Goal: Task Accomplishment & Management: Complete application form

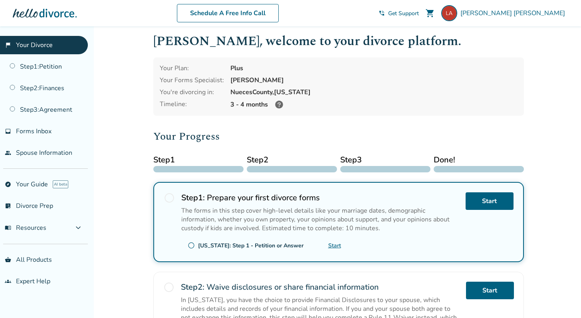
scroll to position [7, 0]
click at [278, 106] on icon at bounding box center [279, 105] width 10 height 10
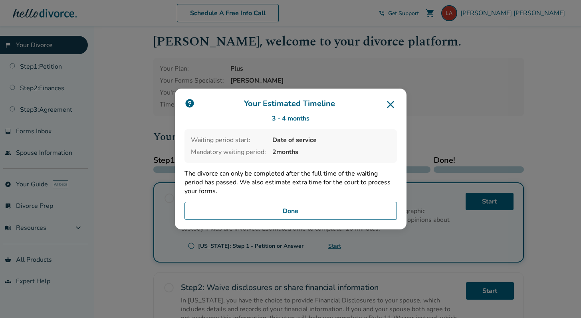
click at [287, 211] on button "Done" at bounding box center [291, 211] width 212 height 18
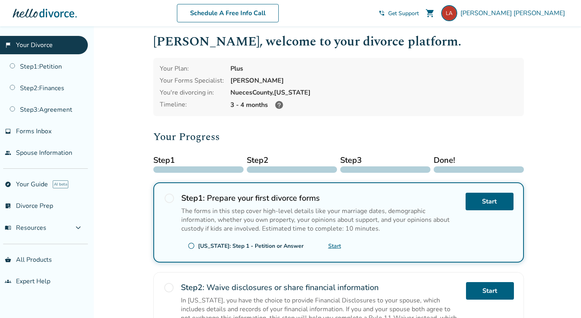
click at [200, 170] on div at bounding box center [198, 170] width 90 height 6
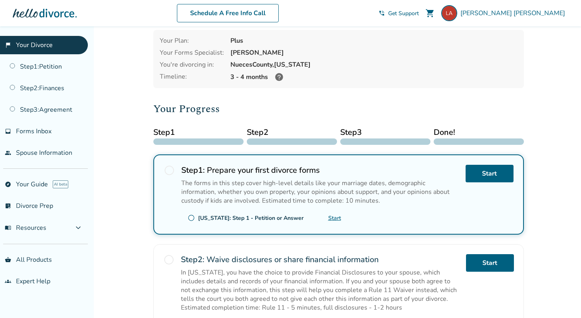
scroll to position [39, 0]
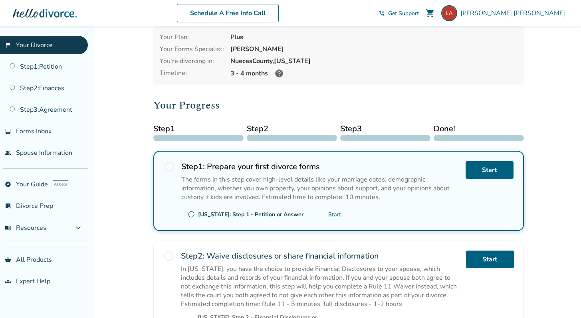
click at [169, 168] on span "radio_button_unchecked" at bounding box center [169, 166] width 11 height 11
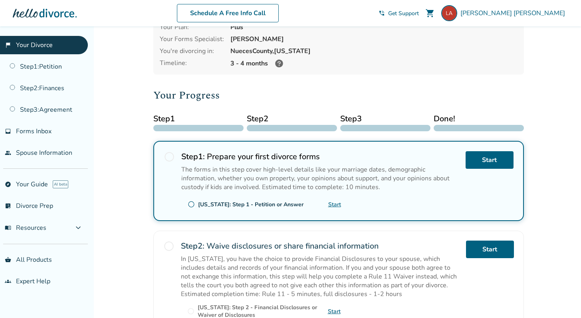
scroll to position [48, 0]
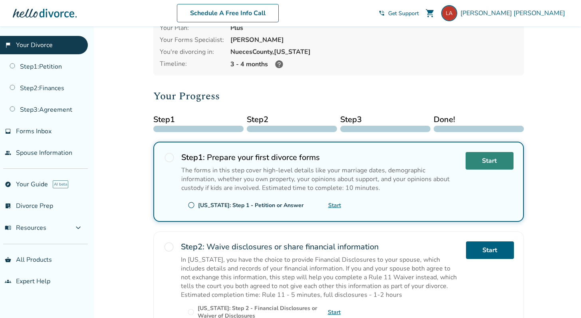
click at [489, 161] on link "Start" at bounding box center [490, 161] width 48 height 18
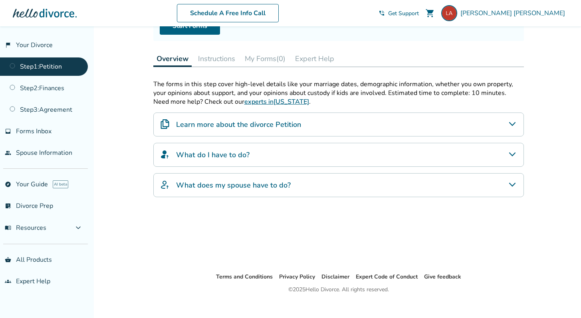
scroll to position [97, 0]
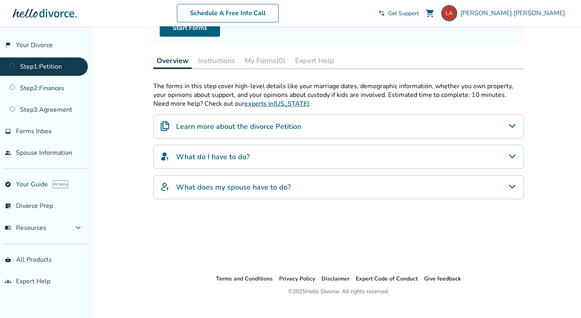
click at [228, 68] on button "Instructions" at bounding box center [217, 61] width 44 height 16
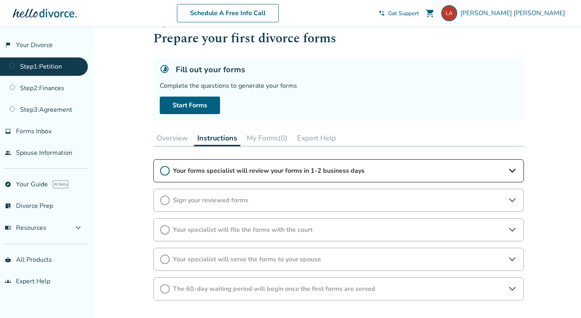
scroll to position [21, 0]
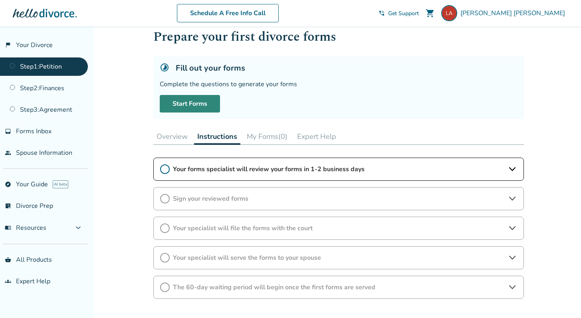
click at [208, 105] on link "Start Forms" at bounding box center [190, 104] width 60 height 18
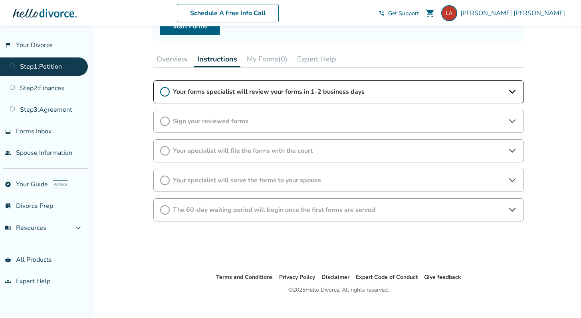
scroll to position [108, 0]
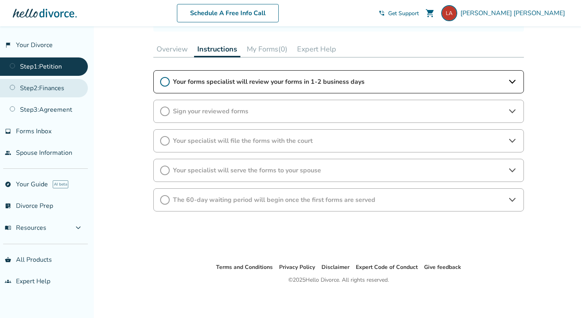
click at [56, 88] on link "Step 2 : Finances" at bounding box center [44, 88] width 88 height 18
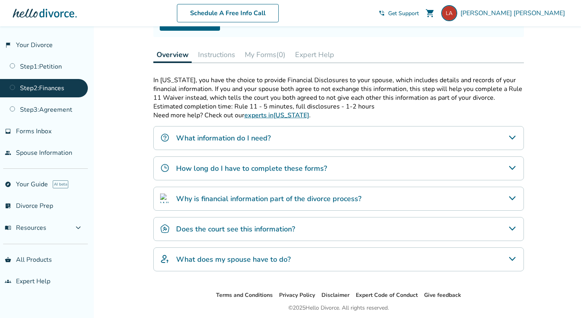
scroll to position [100, 0]
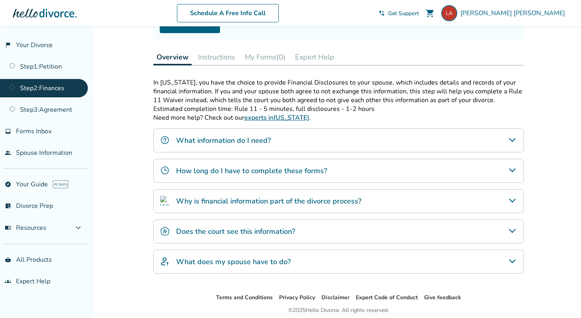
click at [263, 56] on button "My Forms (0)" at bounding box center [265, 57] width 47 height 16
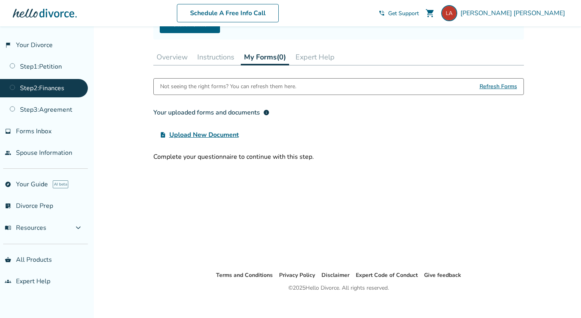
click at [203, 56] on button "Instructions" at bounding box center [216, 57] width 44 height 16
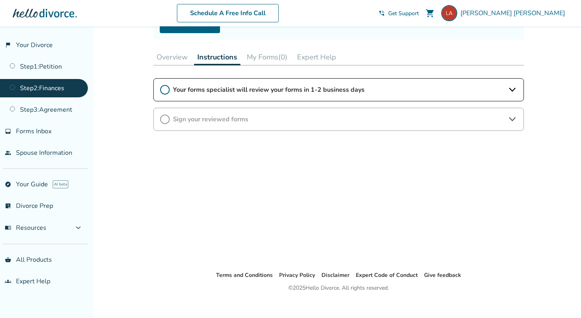
click at [167, 58] on button "Overview" at bounding box center [172, 57] width 38 height 16
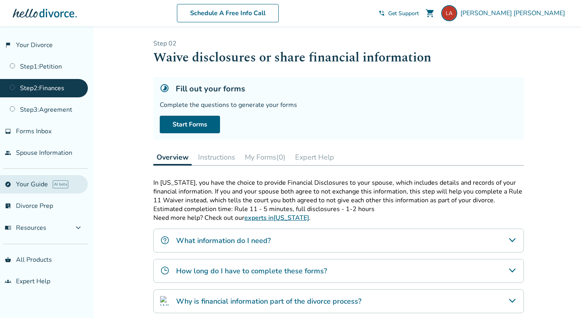
click at [37, 184] on link "explore Your Guide AI beta" at bounding box center [44, 184] width 88 height 18
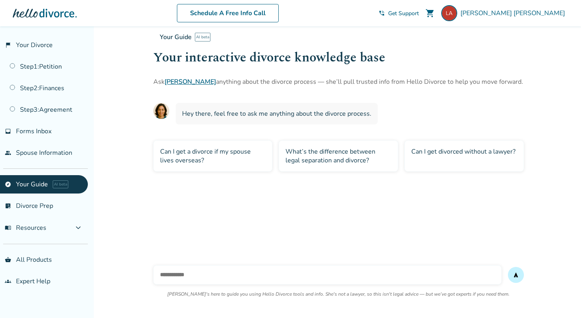
click at [195, 270] on input "text" at bounding box center [327, 275] width 348 height 19
type input "*"
type input "**********"
click at [508, 267] on button "send" at bounding box center [516, 275] width 16 height 16
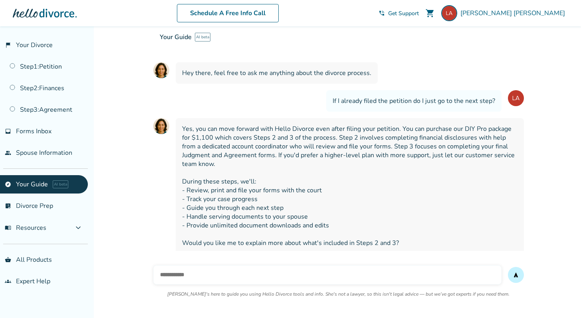
scroll to position [42, 0]
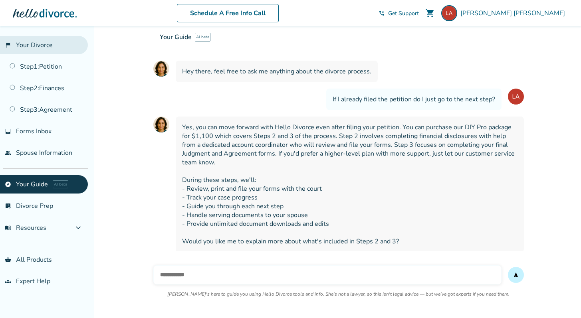
click at [20, 42] on link "flag_2 Your Divorce" at bounding box center [44, 45] width 88 height 18
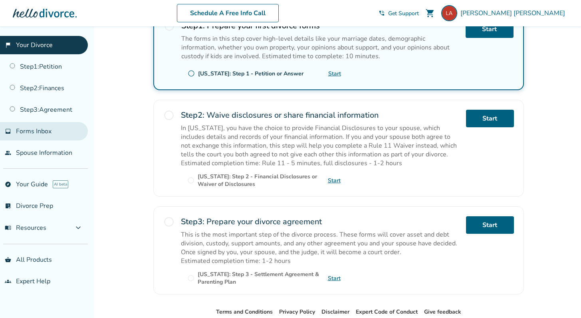
scroll to position [181, 0]
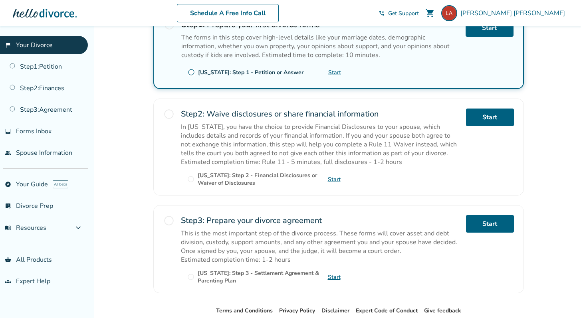
click at [171, 113] on span "radio_button_unchecked" at bounding box center [168, 114] width 11 height 11
click at [332, 179] on link "Start" at bounding box center [334, 180] width 13 height 8
click at [479, 115] on link "Start" at bounding box center [490, 118] width 48 height 18
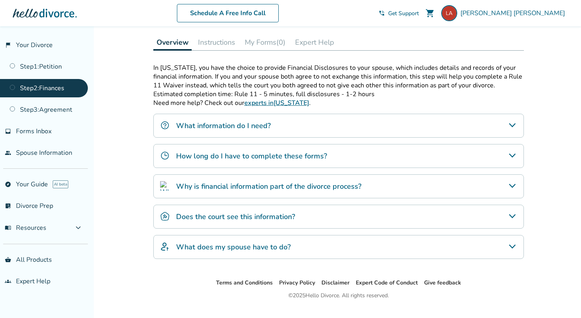
scroll to position [113, 0]
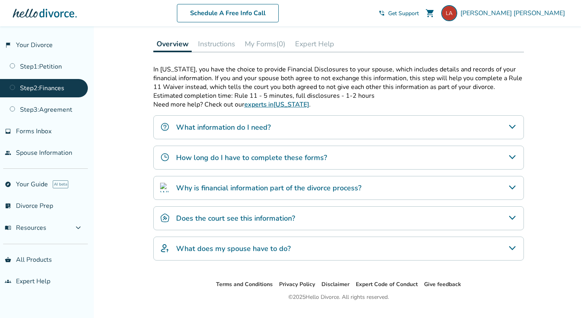
click at [275, 46] on button "My Forms (0)" at bounding box center [265, 44] width 47 height 16
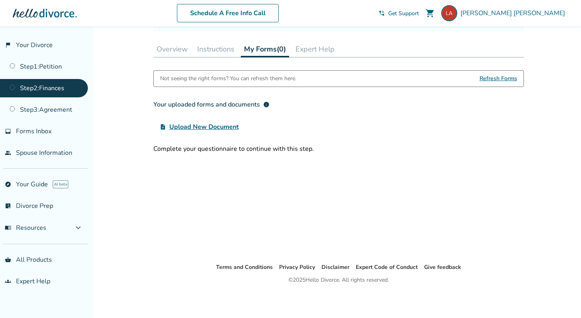
click at [220, 49] on button "Instructions" at bounding box center [216, 49] width 44 height 16
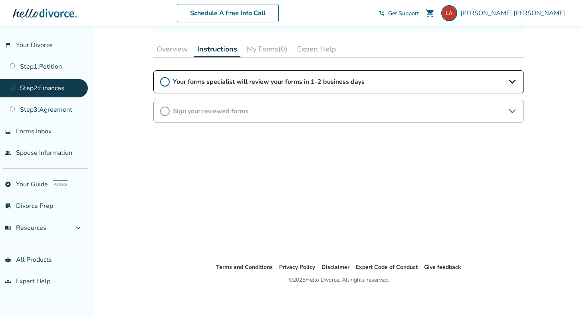
click at [189, 82] on span "Your forms specialist will review your forms in 1-2 business days" at bounding box center [339, 81] width 332 height 9
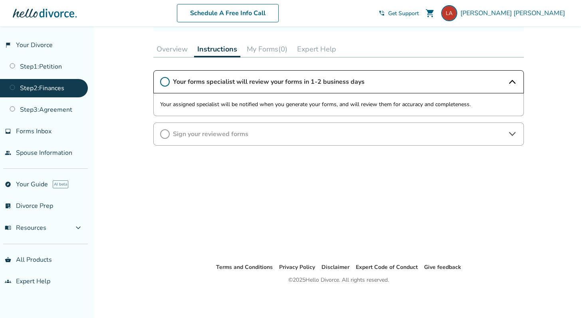
click at [183, 53] on button "Overview" at bounding box center [172, 49] width 38 height 16
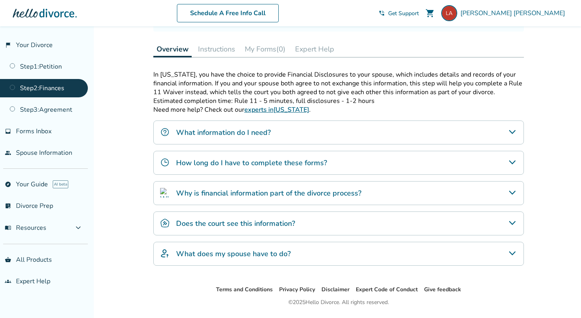
click at [206, 164] on h4 "How long do I have to complete these forms?" at bounding box center [251, 163] width 151 height 10
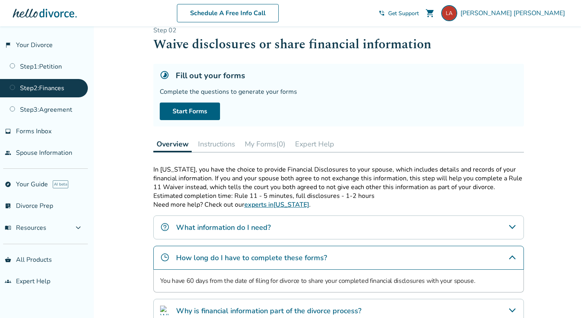
scroll to position [13, 0]
click at [206, 113] on link "Start Forms" at bounding box center [190, 112] width 60 height 18
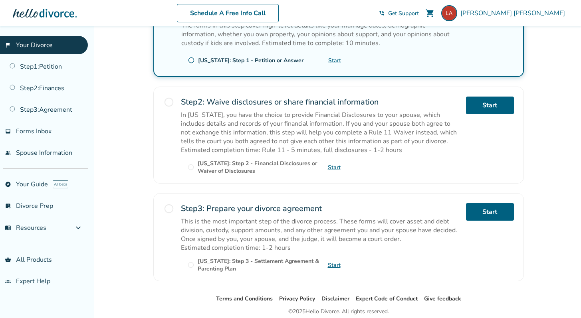
scroll to position [191, 0]
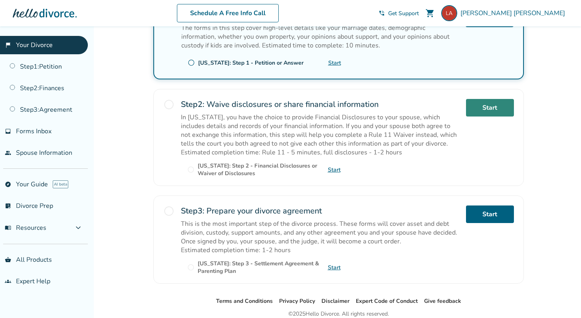
click at [478, 108] on link "Start" at bounding box center [490, 108] width 48 height 18
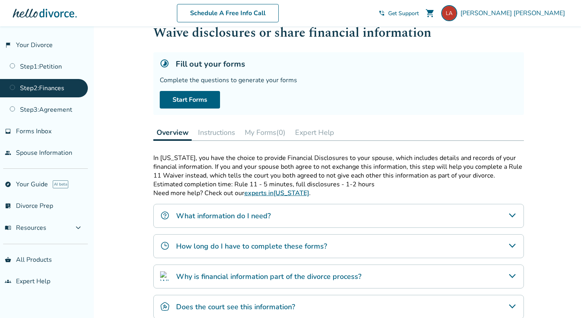
scroll to position [31, 0]
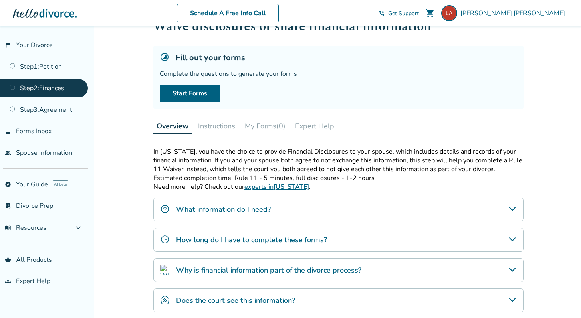
click at [223, 124] on button "Instructions" at bounding box center [217, 126] width 44 height 16
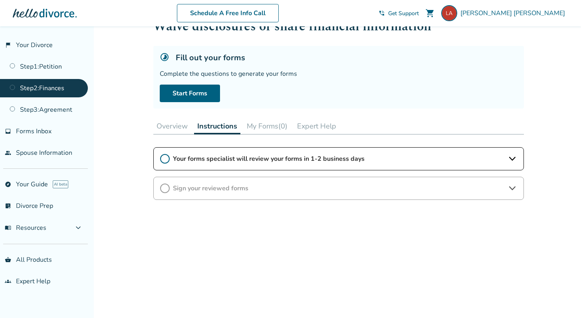
click at [177, 123] on button "Overview" at bounding box center [172, 126] width 38 height 16
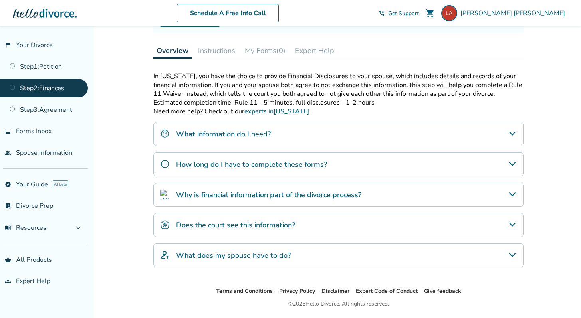
scroll to position [87, 0]
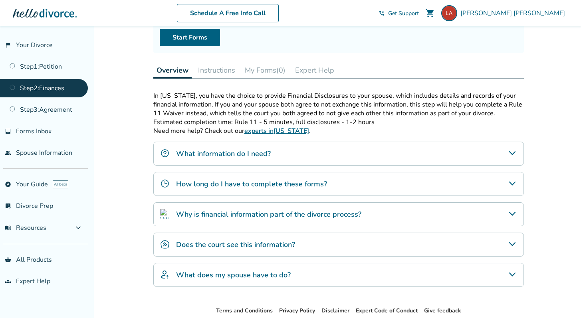
click at [267, 69] on button "My Forms (0)" at bounding box center [265, 70] width 47 height 16
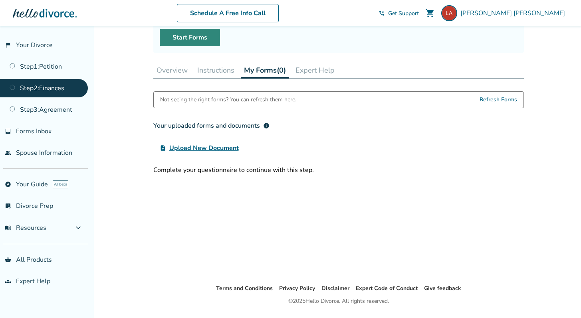
click at [183, 40] on link "Start Forms" at bounding box center [190, 38] width 60 height 18
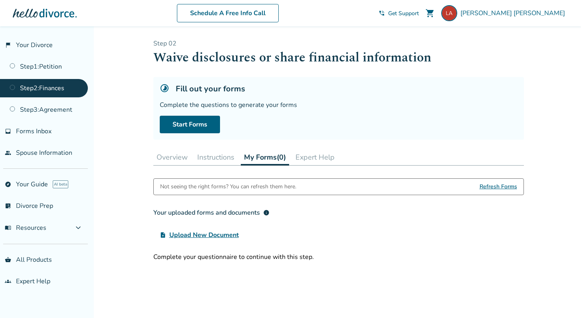
click at [220, 159] on button "Instructions" at bounding box center [216, 157] width 44 height 16
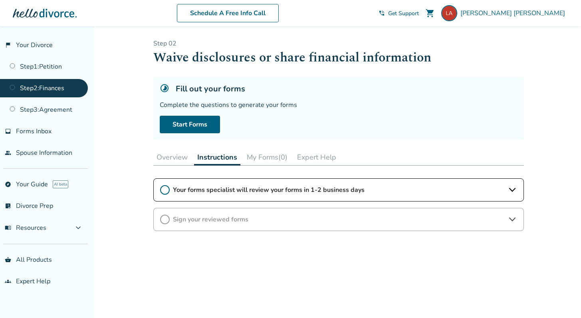
click at [165, 158] on button "Overview" at bounding box center [172, 157] width 38 height 16
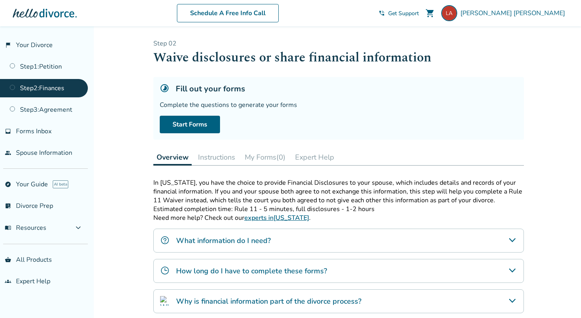
click at [206, 156] on button "Instructions" at bounding box center [217, 157] width 44 height 16
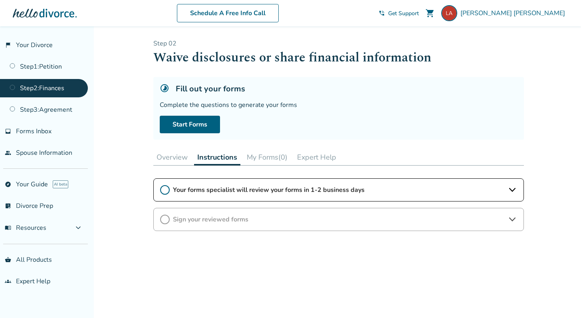
click at [175, 161] on button "Overview" at bounding box center [172, 157] width 38 height 16
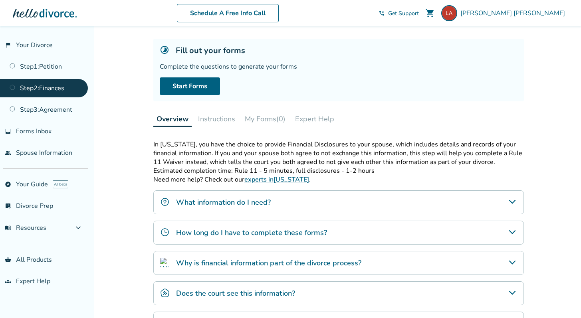
scroll to position [48, 0]
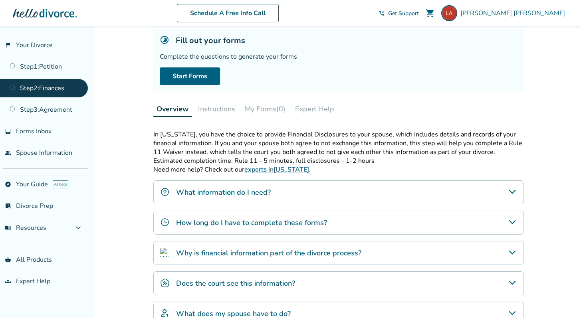
click at [277, 193] on div "What information do I need?" at bounding box center [338, 193] width 371 height 24
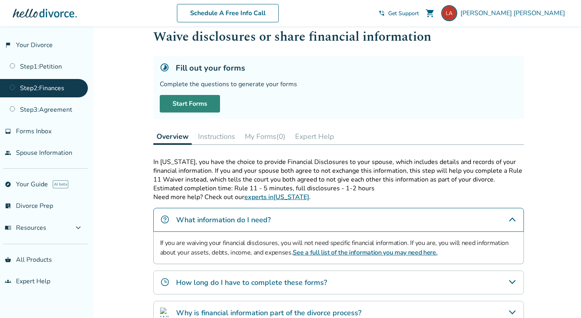
scroll to position [0, 0]
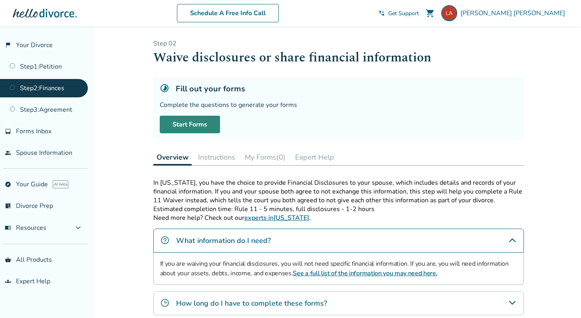
click at [197, 117] on link "Start Forms" at bounding box center [190, 125] width 60 height 18
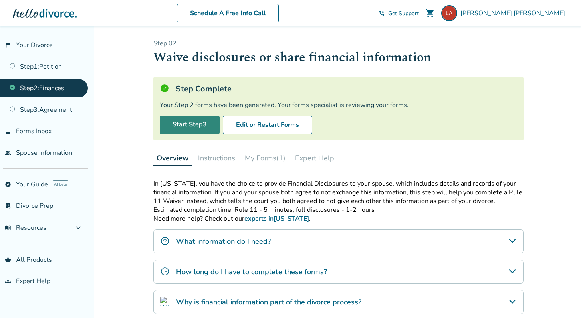
click at [206, 126] on link "Start Step 3" at bounding box center [190, 125] width 60 height 18
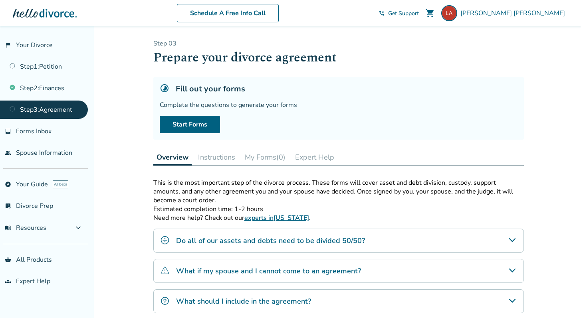
click at [514, 237] on icon "Do all of our assets and debts need to be divided 50/50?" at bounding box center [513, 241] width 10 height 10
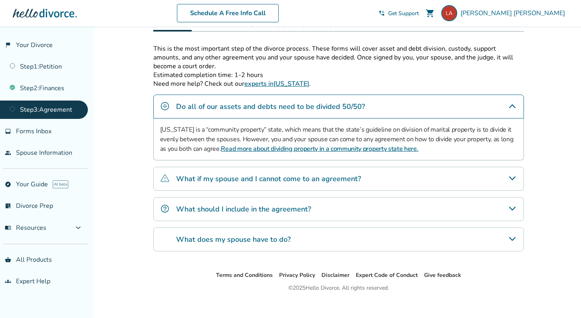
scroll to position [141, 0]
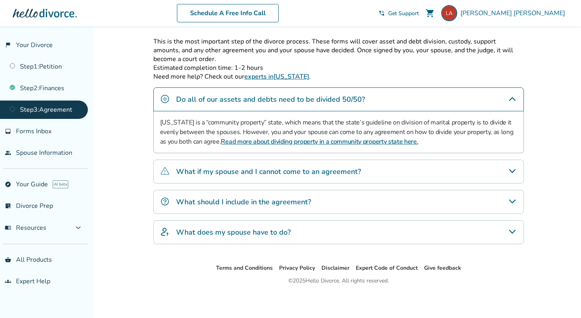
click at [513, 199] on icon "What should I include in the agreement?" at bounding box center [513, 202] width 10 height 10
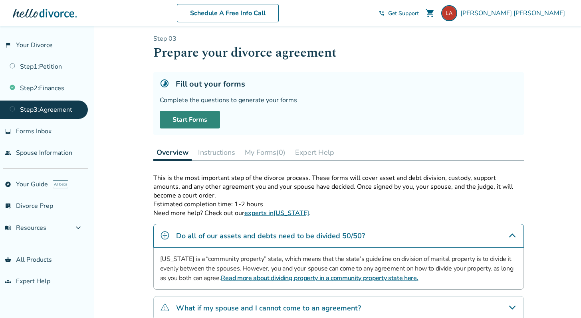
scroll to position [0, 0]
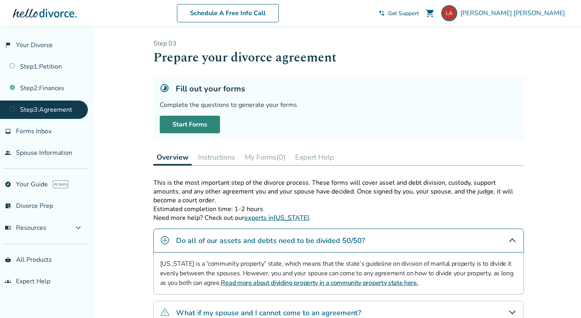
click at [195, 125] on link "Start Forms" at bounding box center [190, 125] width 60 height 18
